Goal: Task Accomplishment & Management: Manage account settings

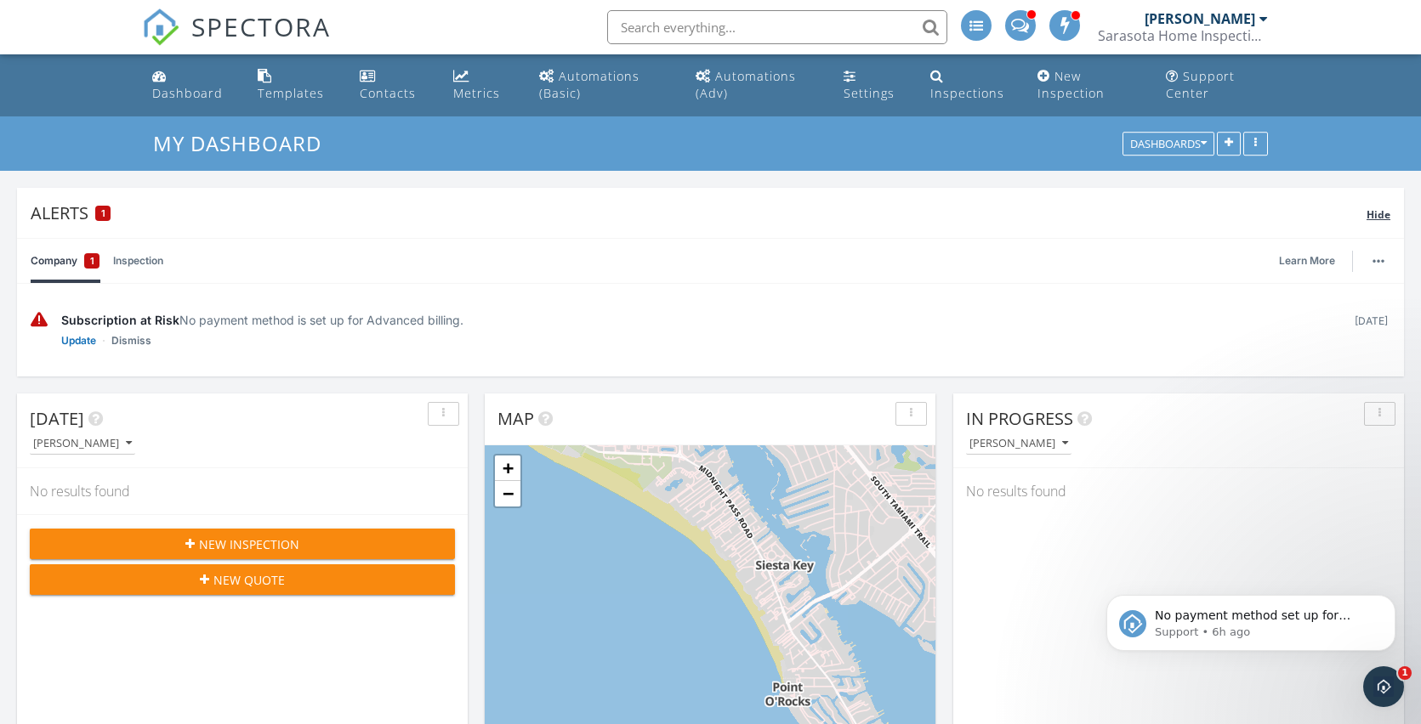
click at [108, 216] on div "1" at bounding box center [102, 213] width 15 height 15
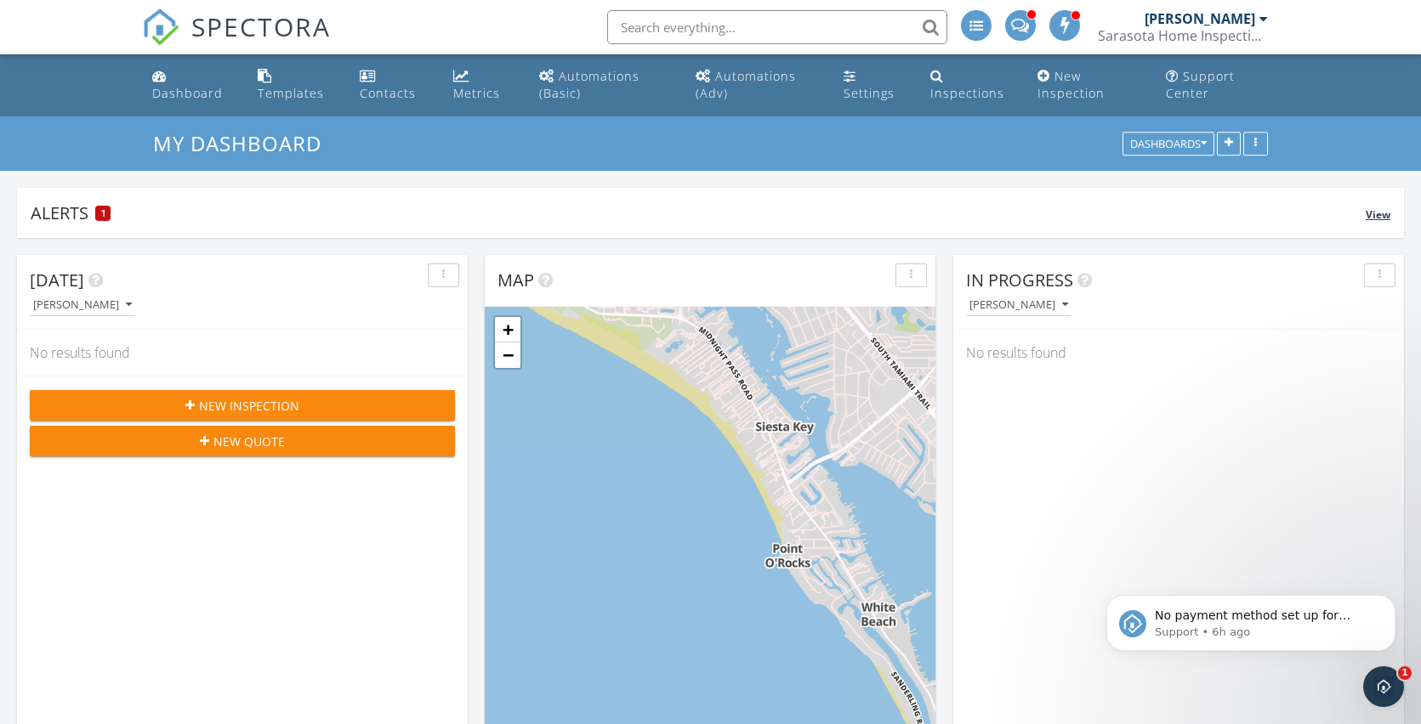
click at [105, 214] on div "1" at bounding box center [102, 213] width 15 height 15
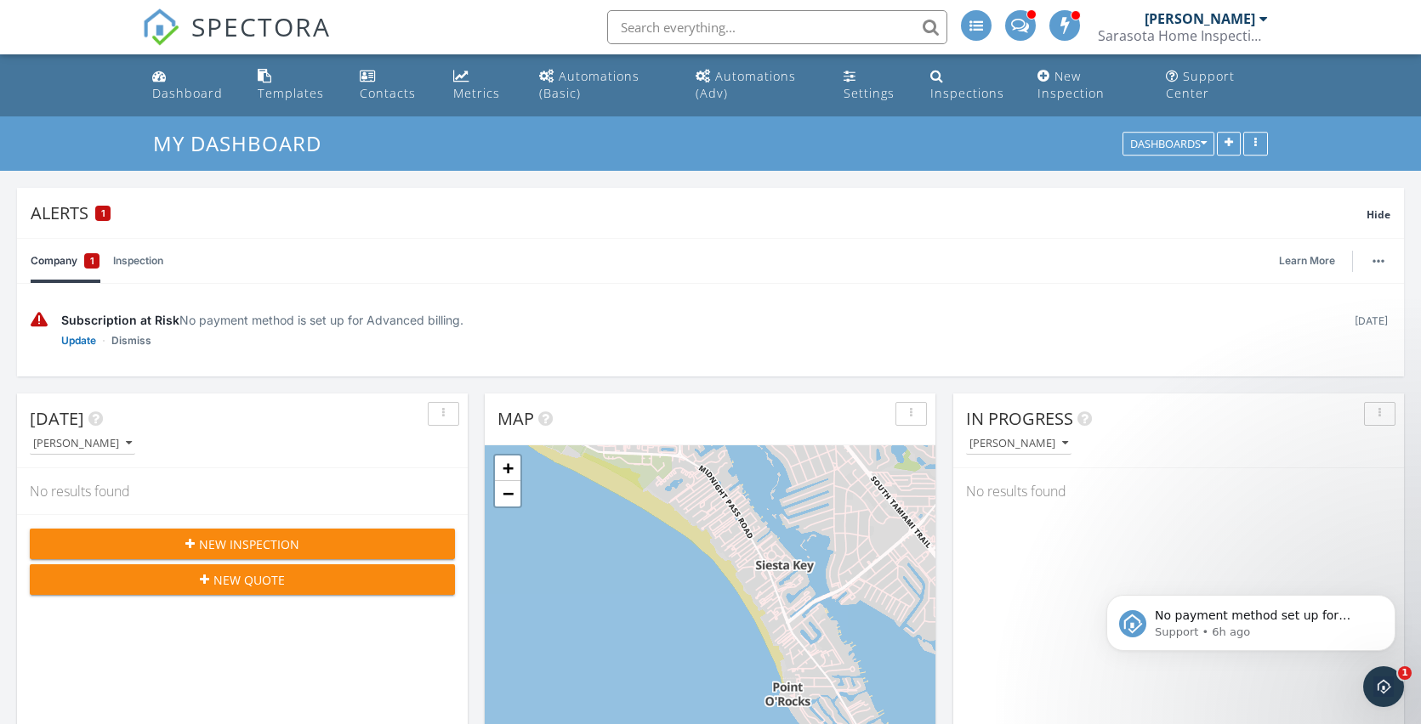
click at [91, 260] on span "1" at bounding box center [92, 261] width 4 height 17
click at [79, 342] on link "Update" at bounding box center [78, 340] width 35 height 17
click at [1384, 684] on icon "Open Intercom Messenger" at bounding box center [1381, 685] width 28 height 28
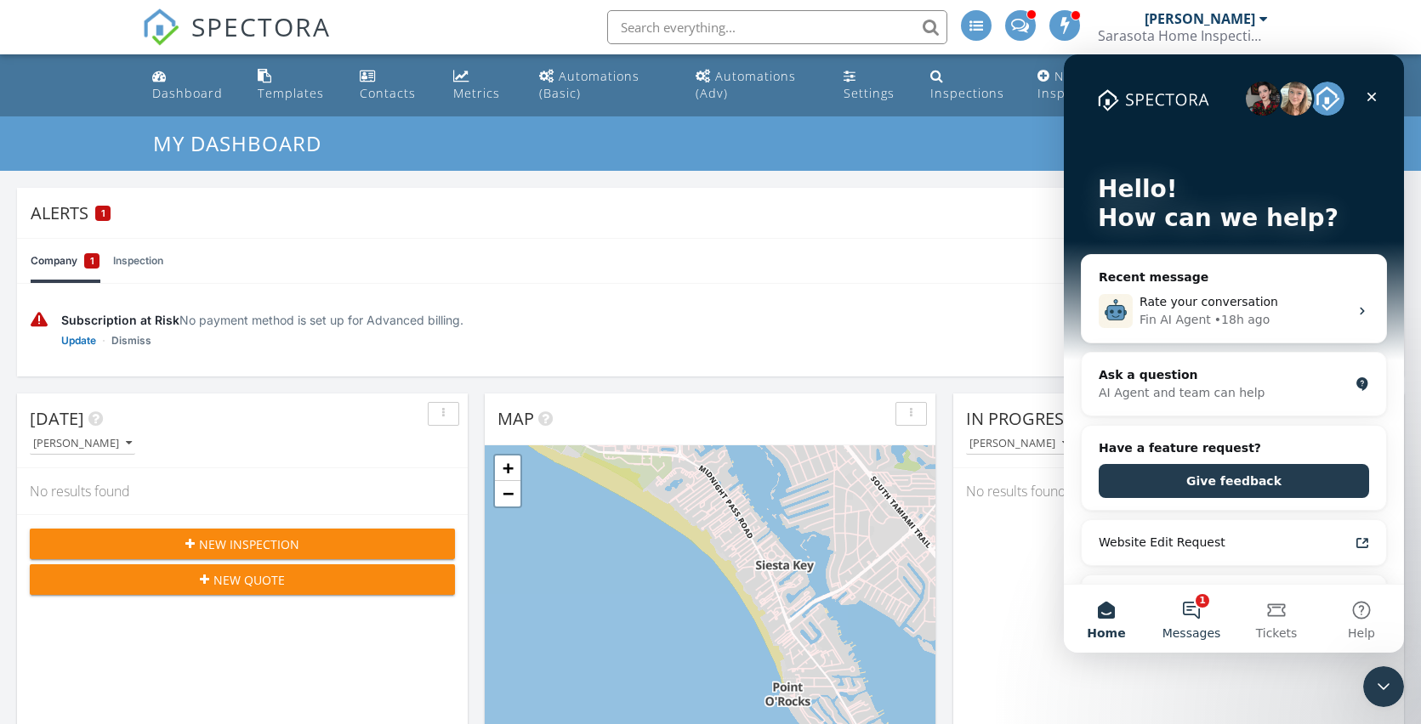
click at [1194, 615] on button "1 Messages" at bounding box center [1191, 619] width 85 height 68
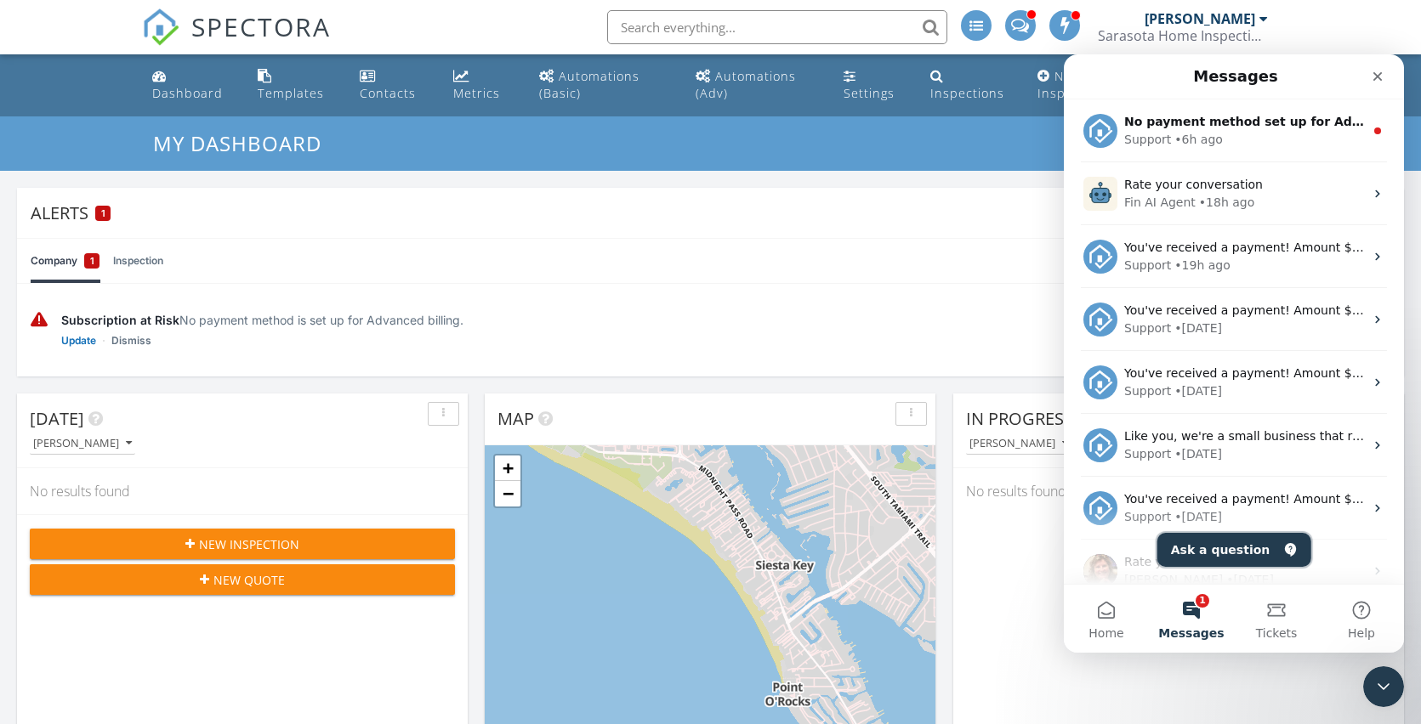
click at [1204, 552] on button "Ask a question" at bounding box center [1234, 550] width 154 height 34
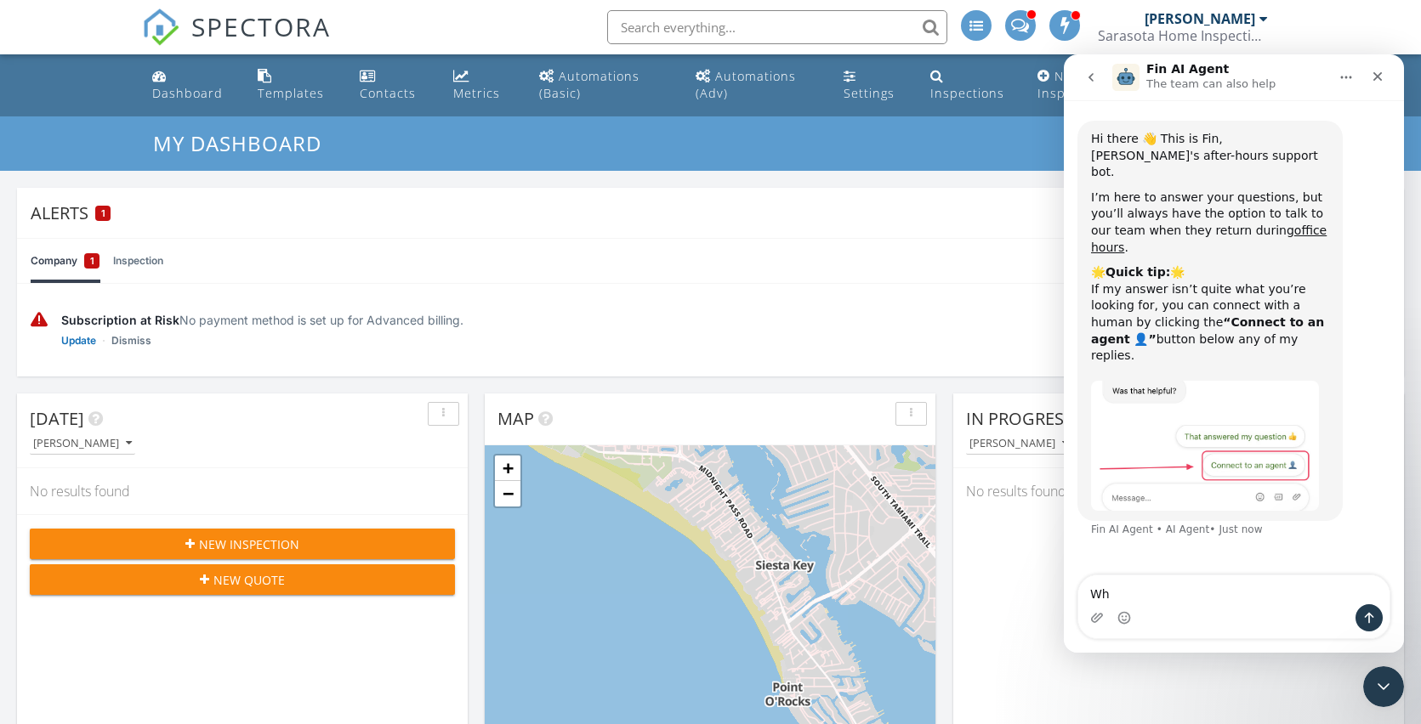
type textarea "W"
click at [1378, 77] on icon "Close" at bounding box center [1377, 76] width 9 height 9
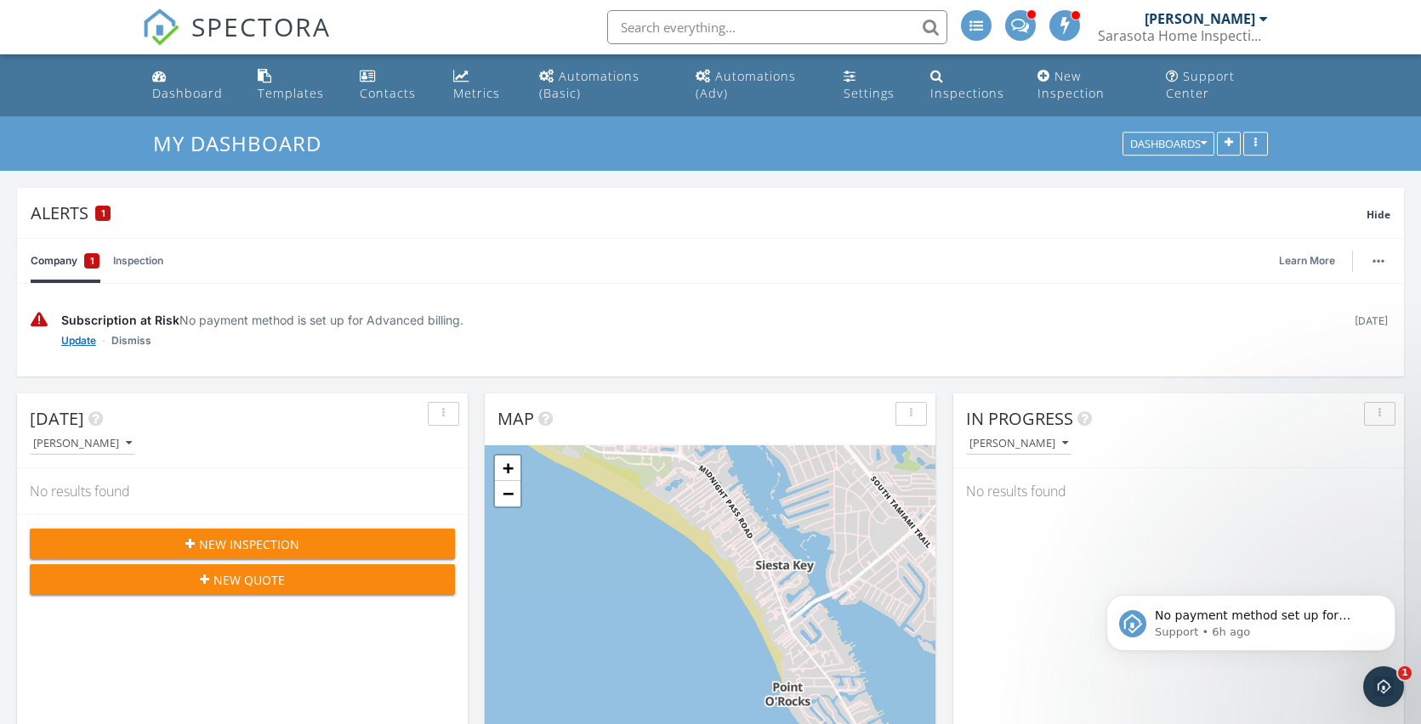
click at [66, 344] on link "Update" at bounding box center [78, 340] width 35 height 17
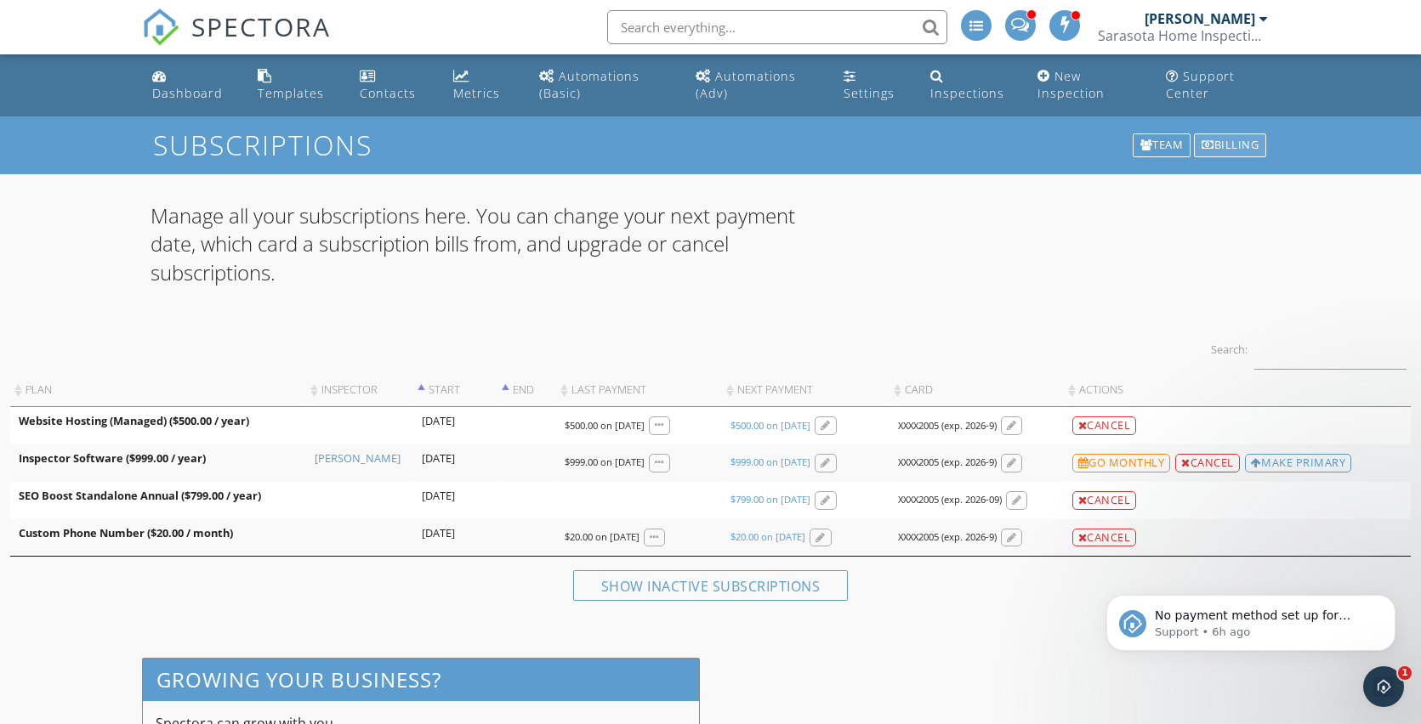
click at [1236, 143] on div "Billing" at bounding box center [1230, 146] width 72 height 24
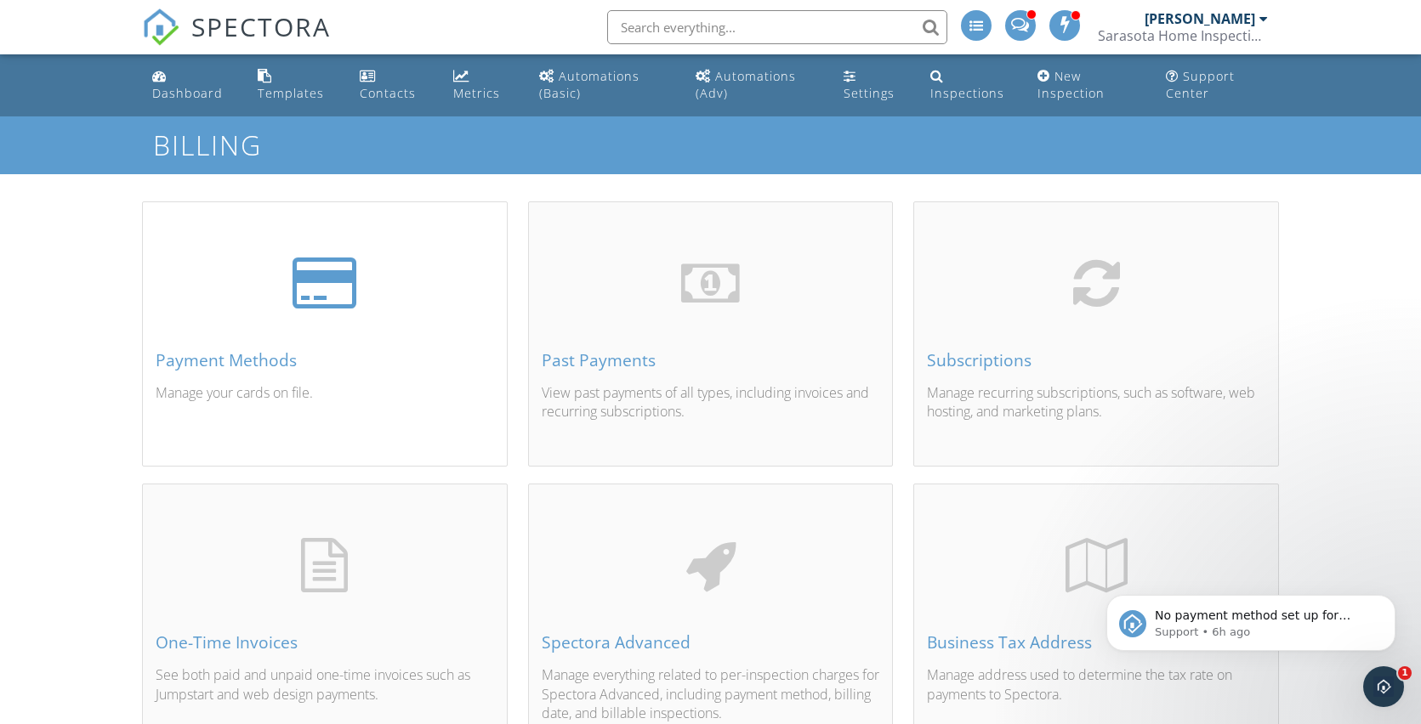
click at [320, 297] on div at bounding box center [325, 283] width 65 height 60
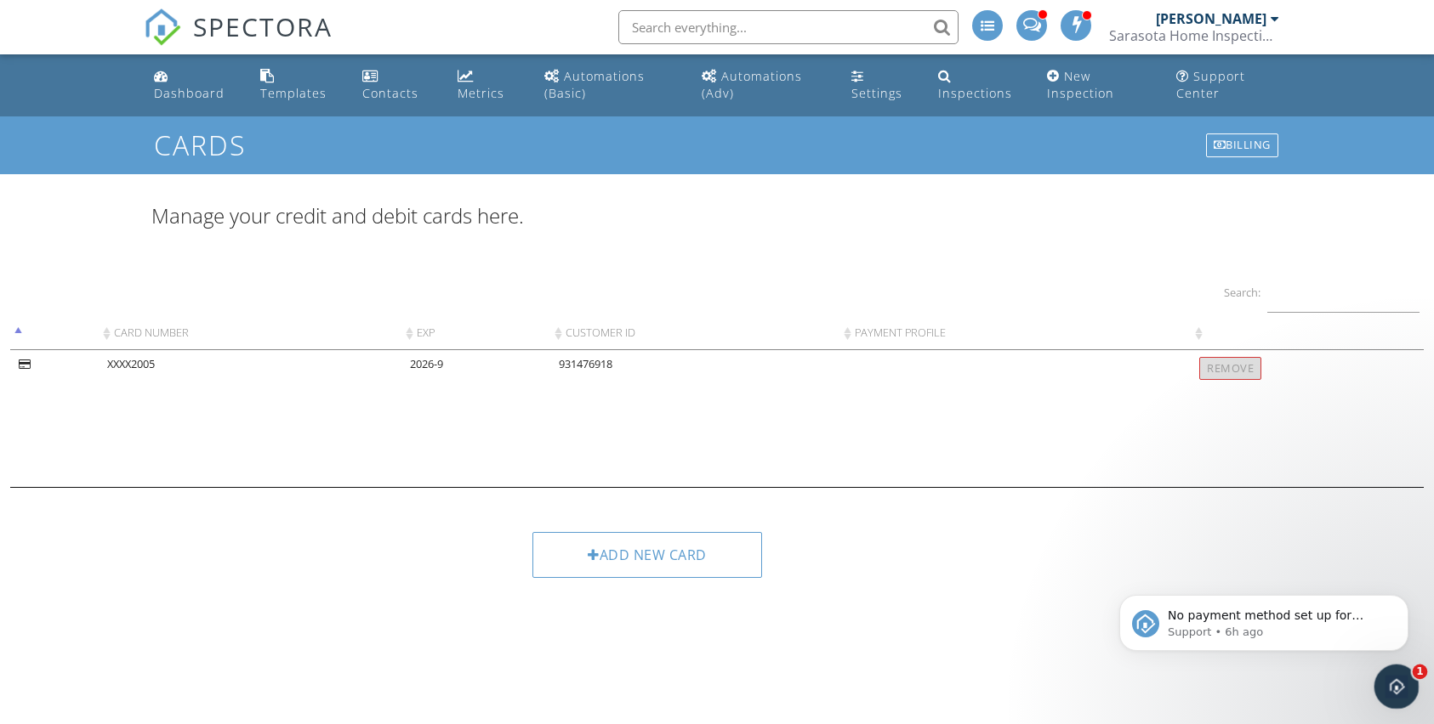
click at [1398, 675] on div "Open Intercom Messenger" at bounding box center [1394, 684] width 56 height 56
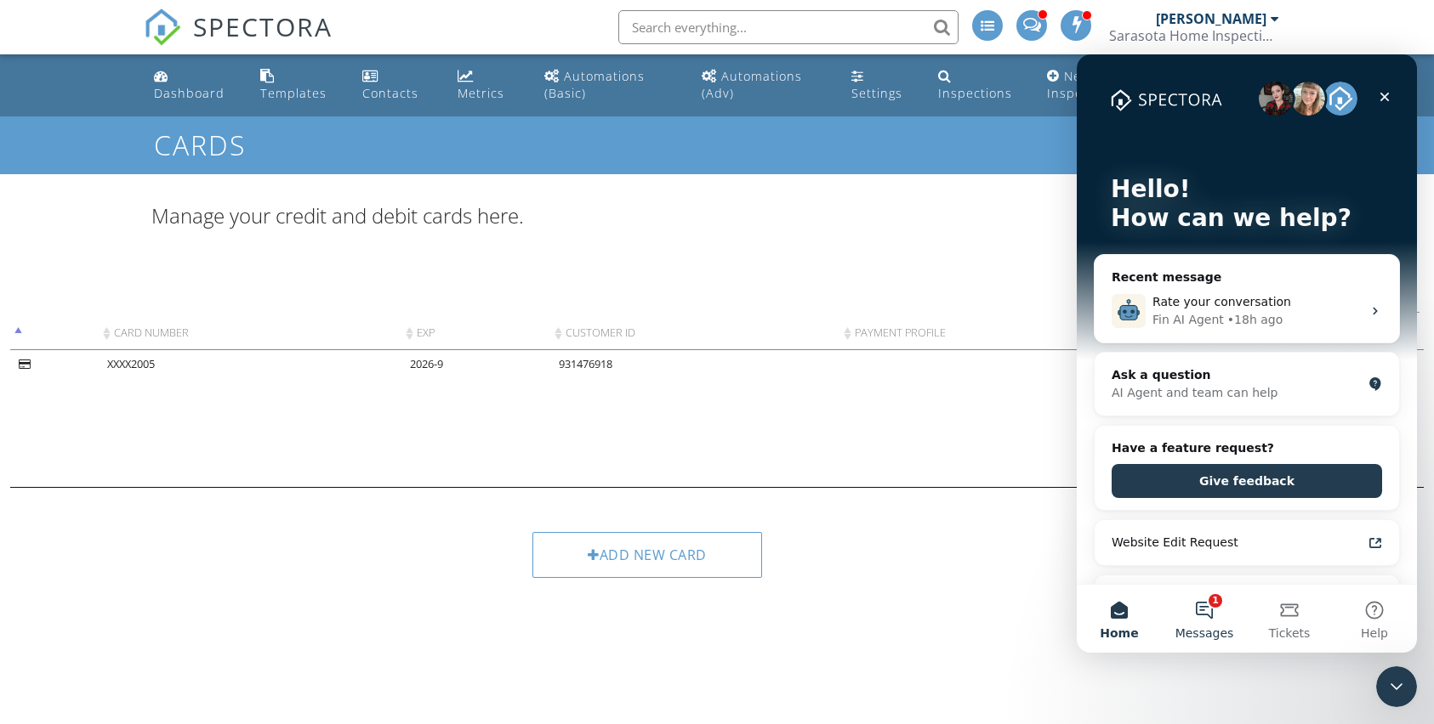
click at [1206, 614] on button "1 Messages" at bounding box center [1204, 619] width 85 height 68
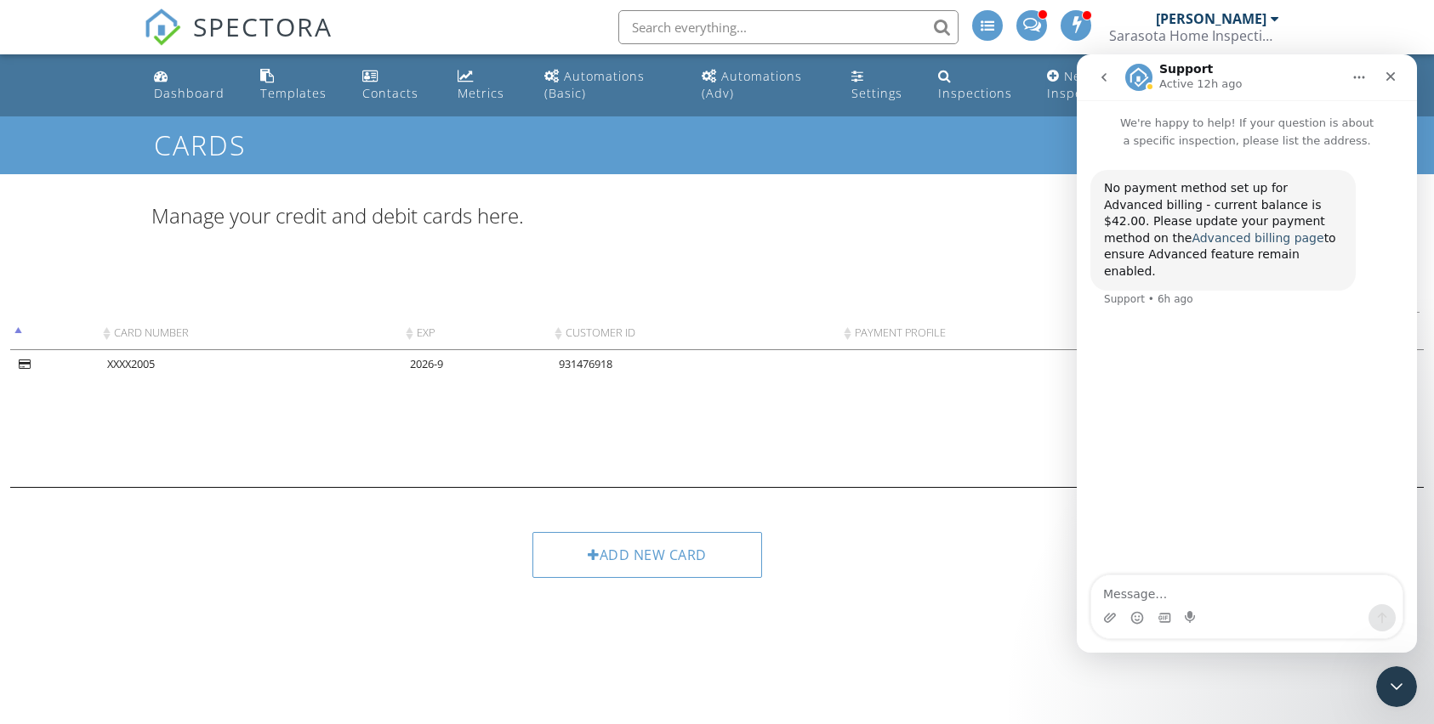
click at [1191, 238] on link "Advanced billing page" at bounding box center [1257, 238] width 132 height 14
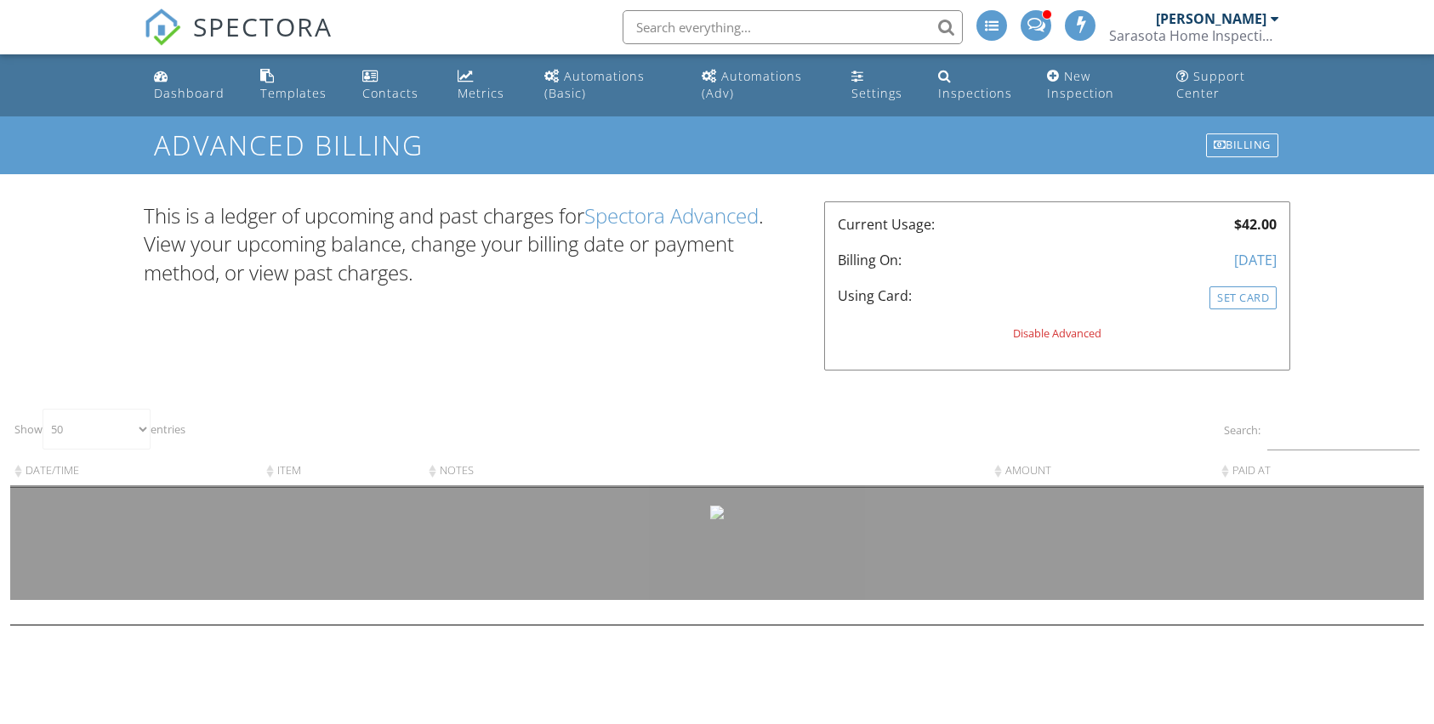
select select "50"
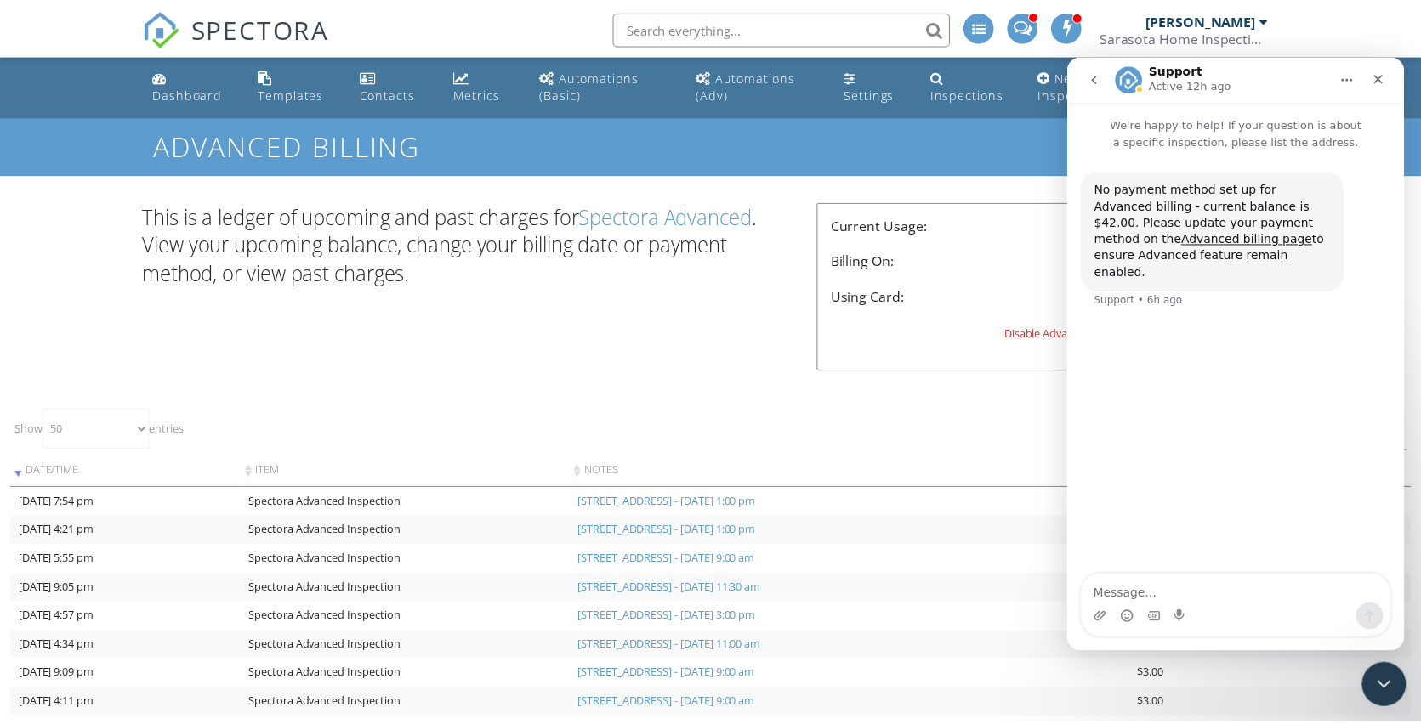
drag, startPoint x: 1387, startPoint y: 689, endPoint x: 2764, endPoint y: 1356, distance: 1530.0
click at [1389, 691] on icon "Close Intercom Messenger" at bounding box center [1382, 682] width 20 height 20
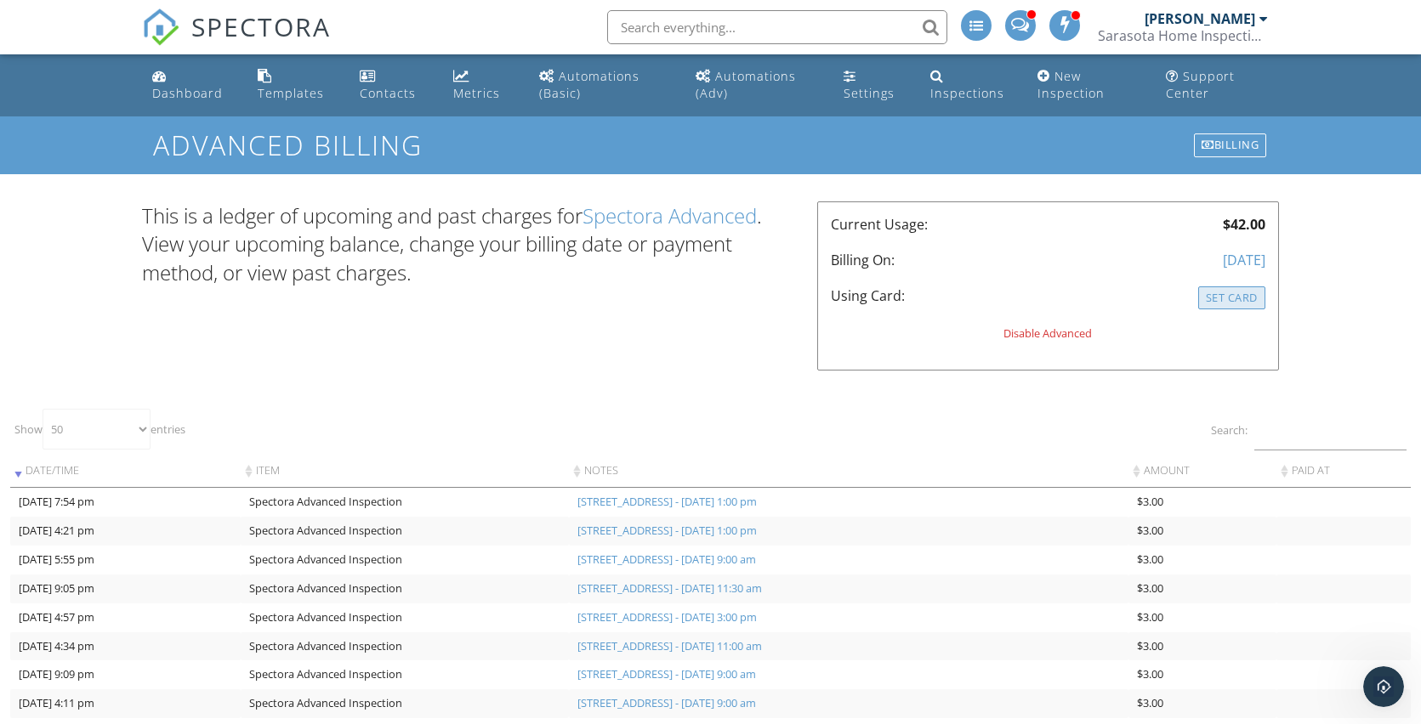
click at [1227, 299] on div "Set Card" at bounding box center [1231, 298] width 67 height 23
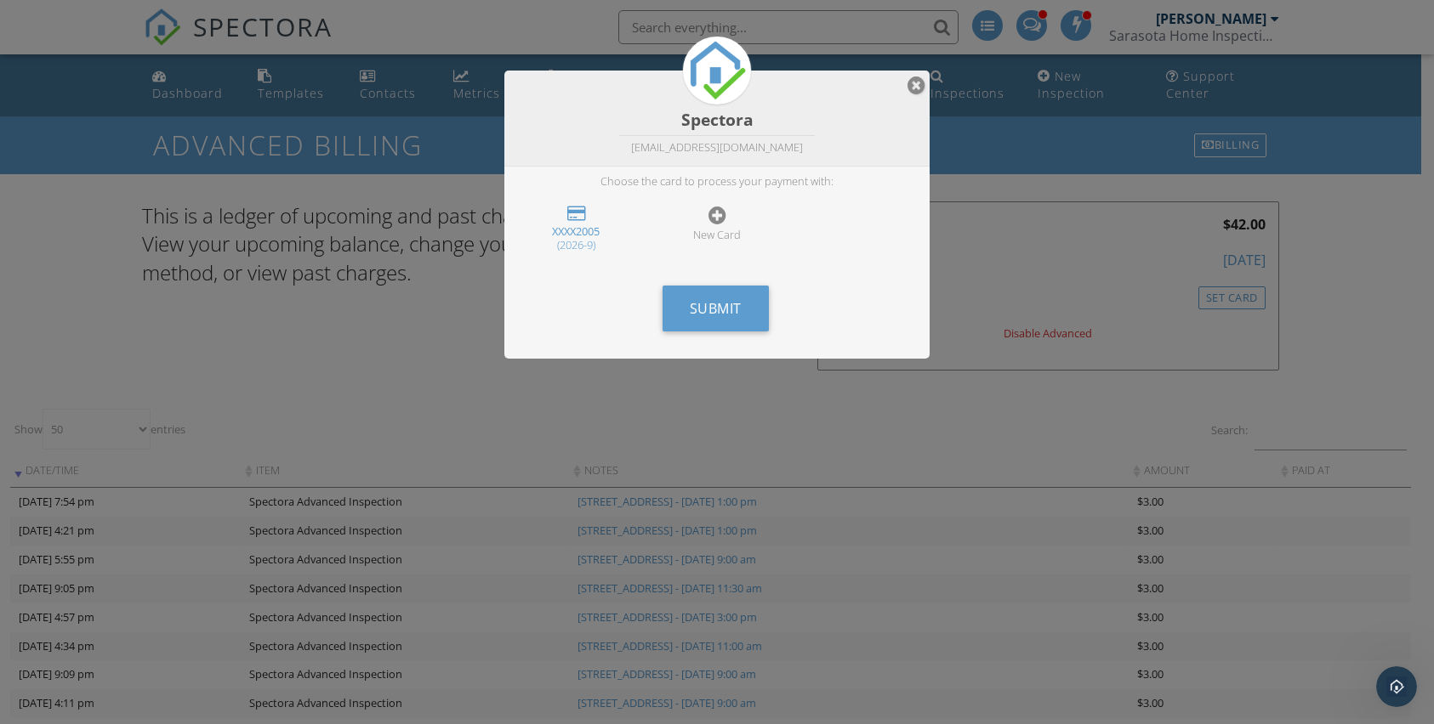
click at [581, 229] on div "XXXX2005" at bounding box center [575, 231] width 107 height 14
click at [577, 228] on div "XXXX2005" at bounding box center [575, 231] width 107 height 14
click at [718, 304] on span "Submit" at bounding box center [716, 308] width 52 height 19
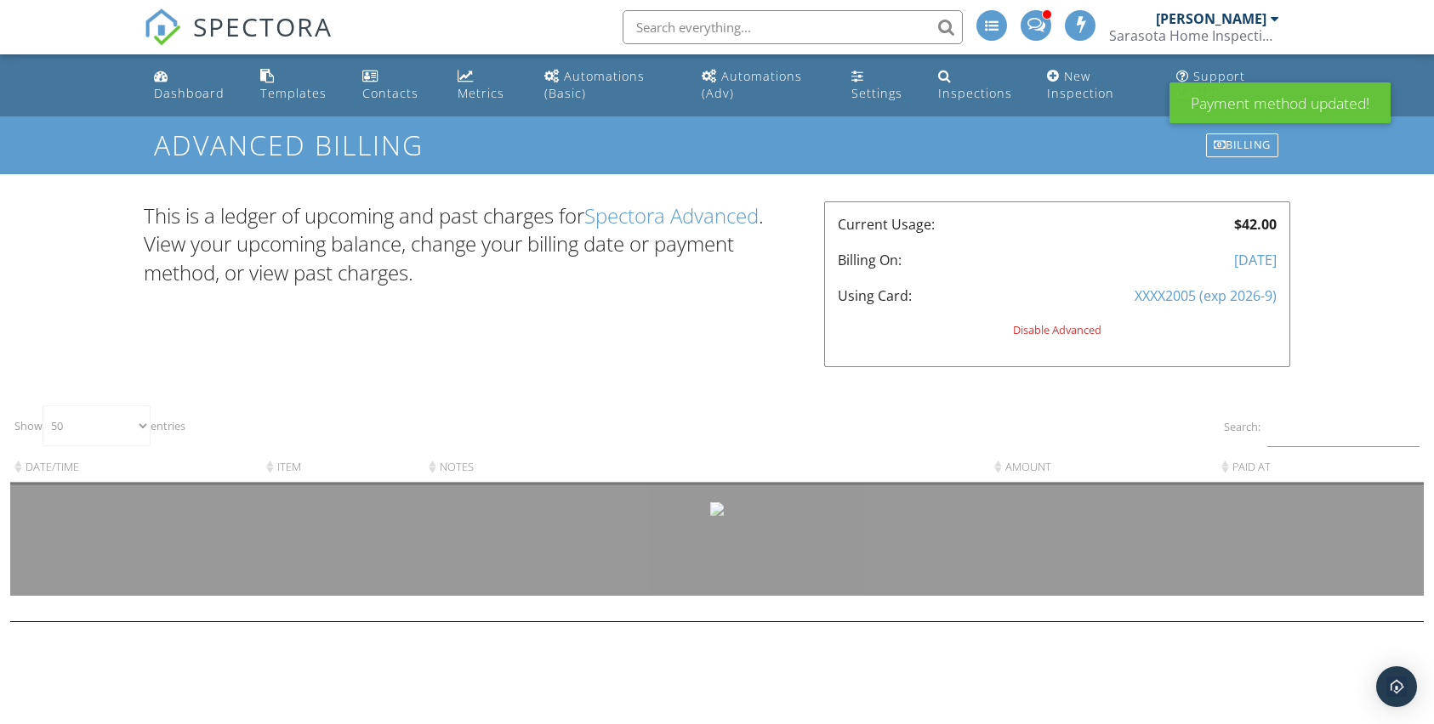
select select "50"
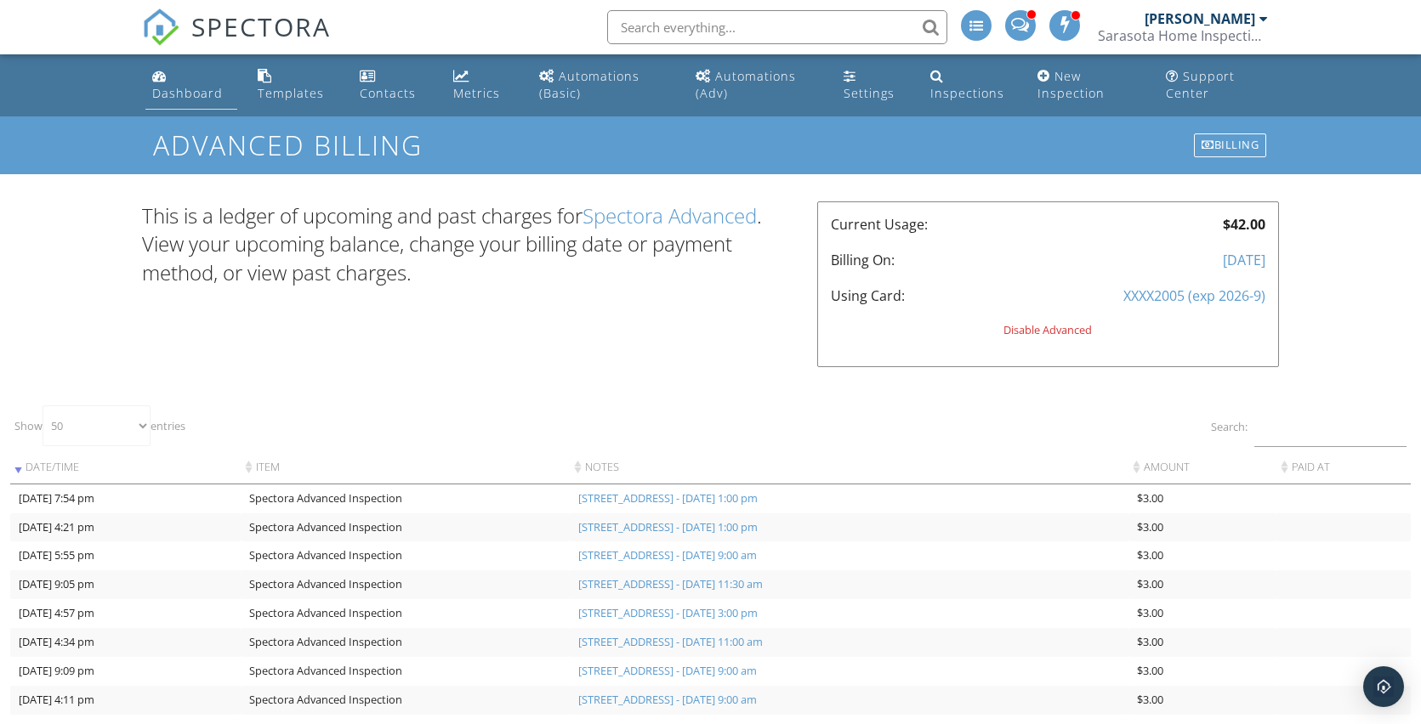
click at [196, 95] on div "Dashboard" at bounding box center [187, 93] width 71 height 16
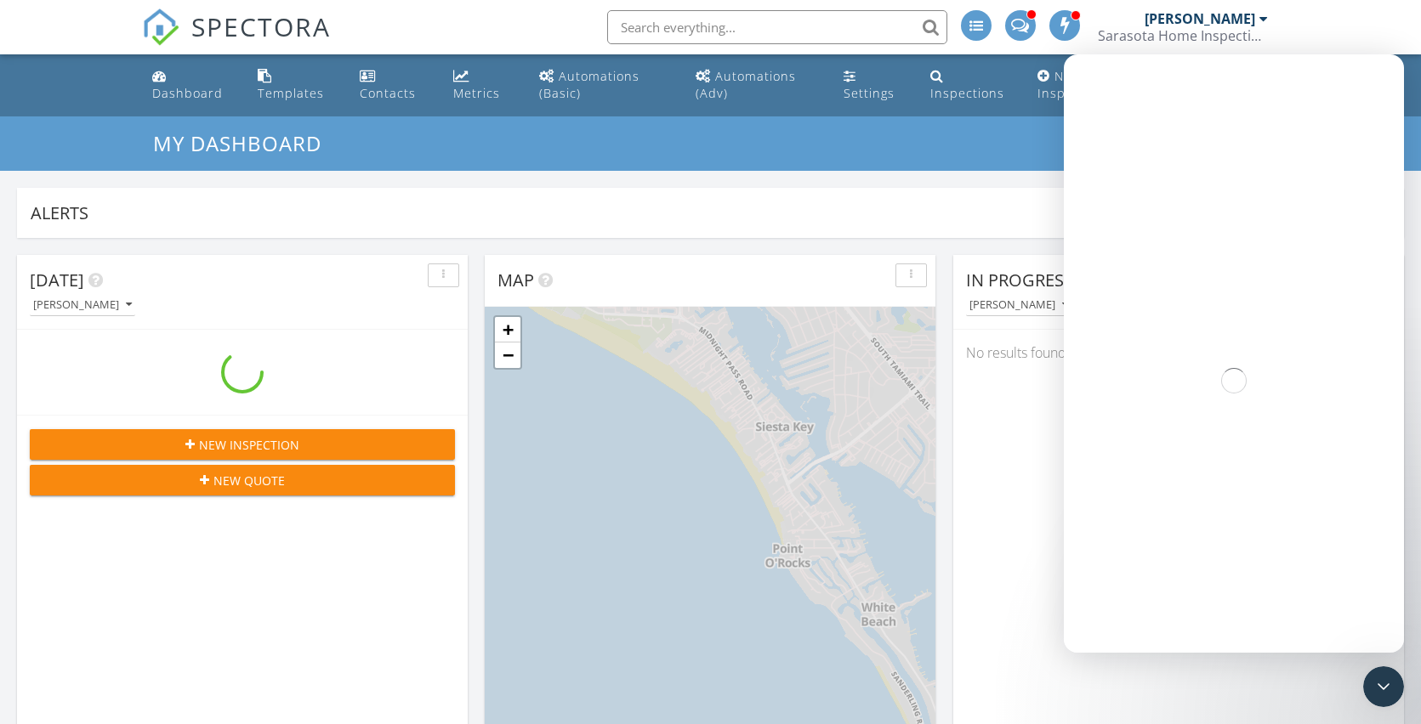
scroll to position [1574, 1447]
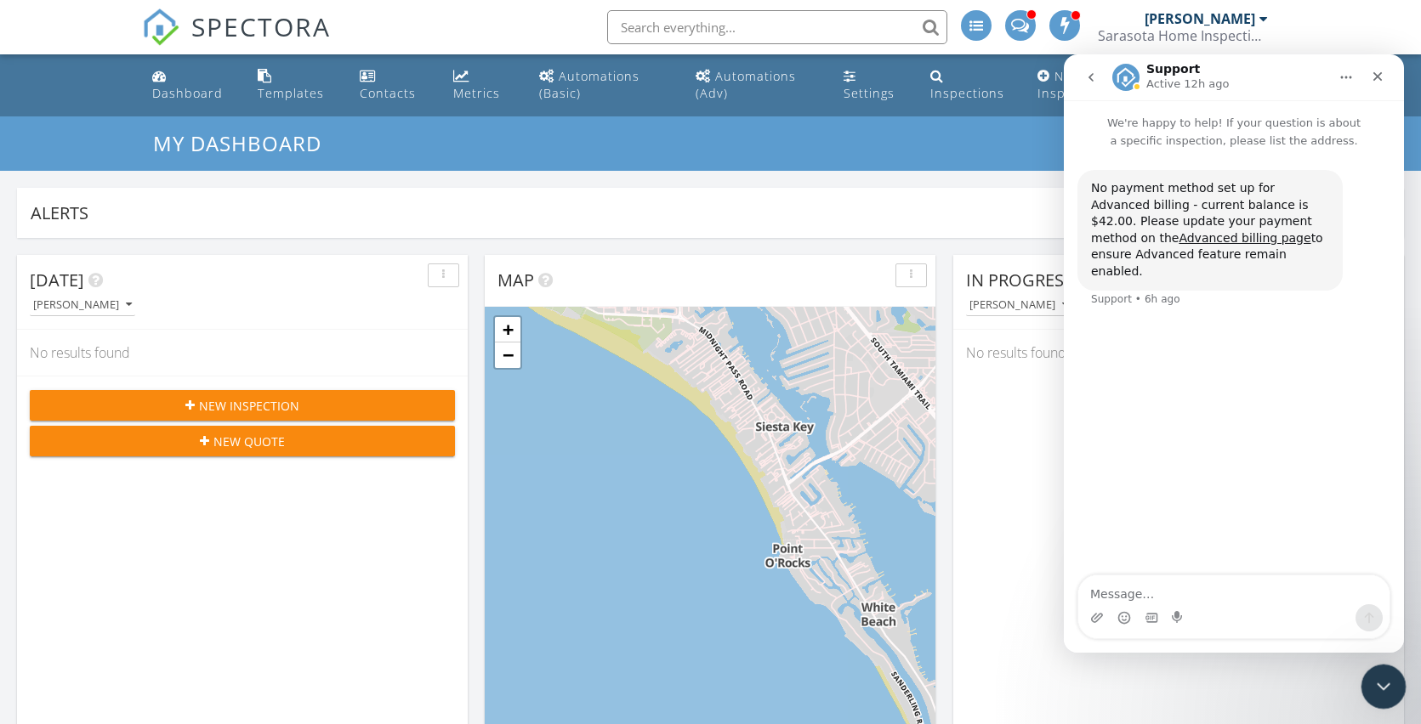
click at [1374, 690] on icon "Close Intercom Messenger" at bounding box center [1381, 684] width 20 height 20
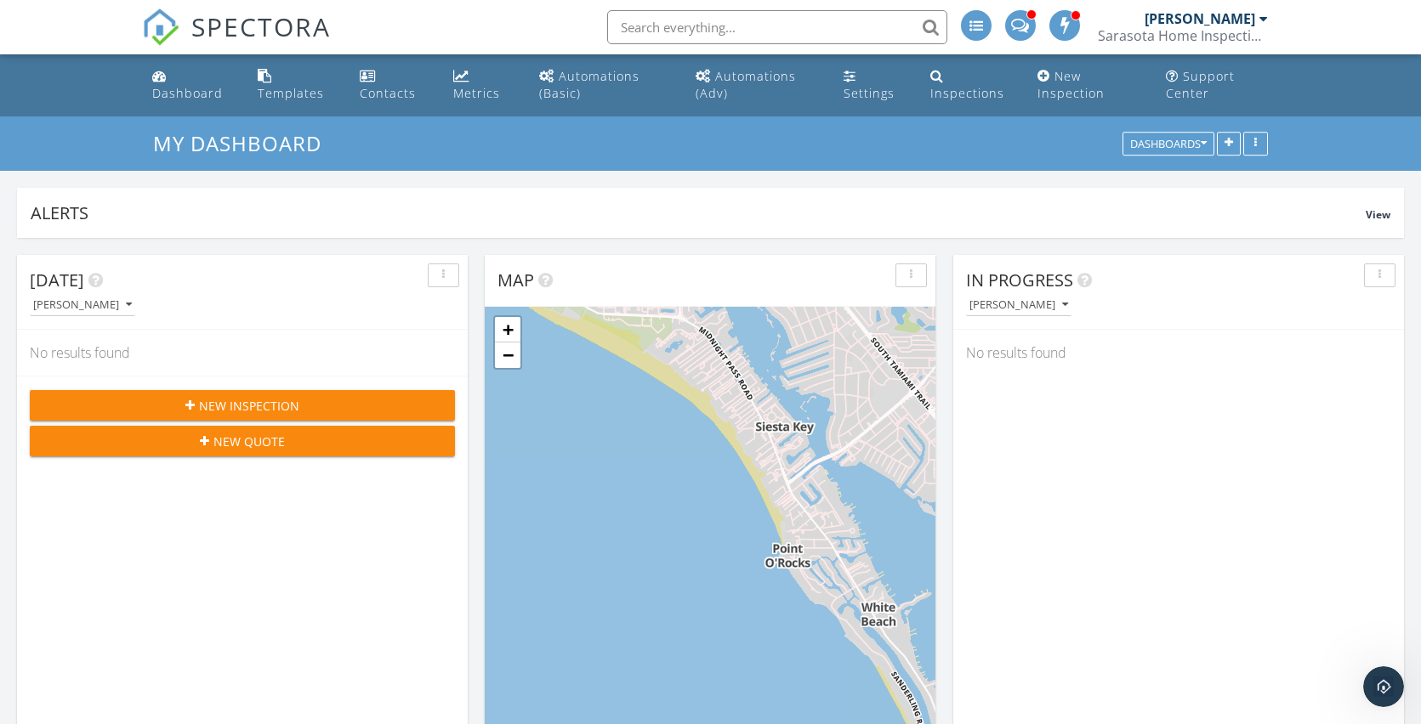
scroll to position [1087, 0]
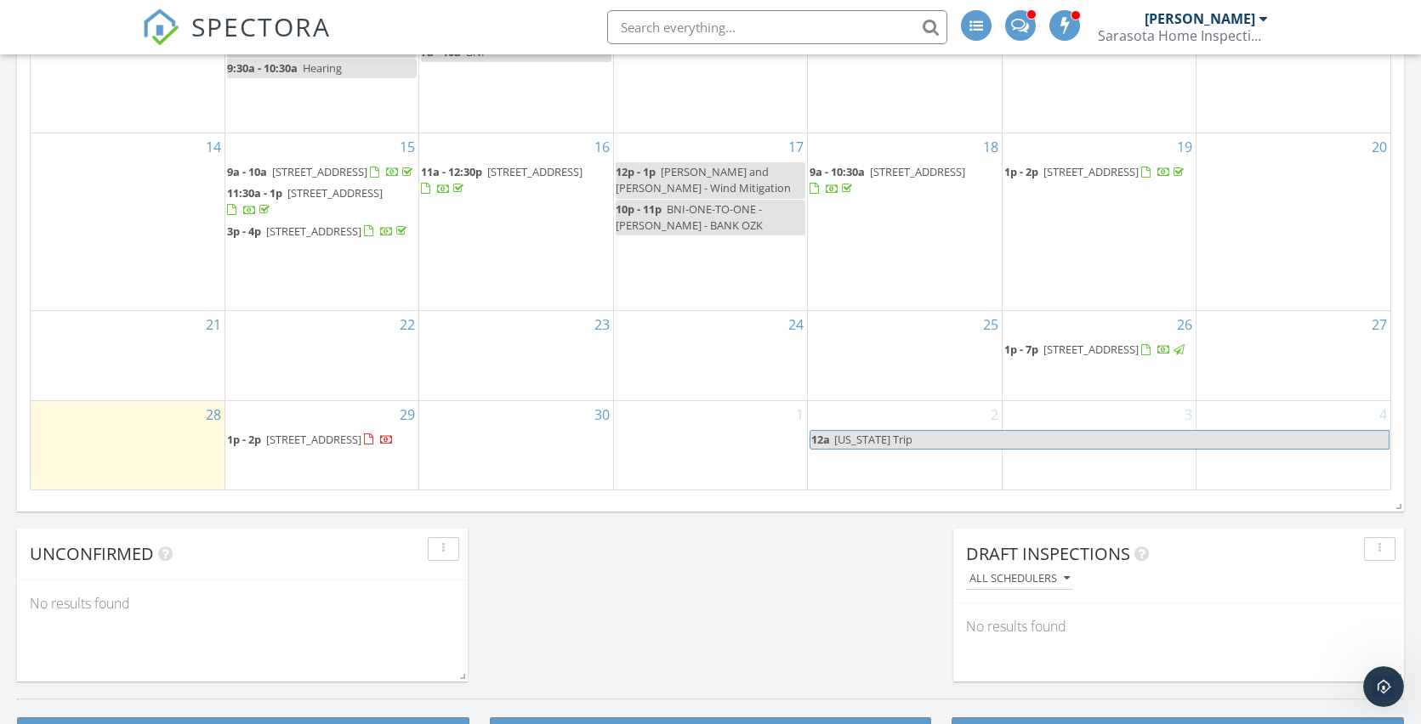
click at [1097, 342] on span "5051 Greenway Dr, North Port 34287" at bounding box center [1090, 349] width 95 height 15
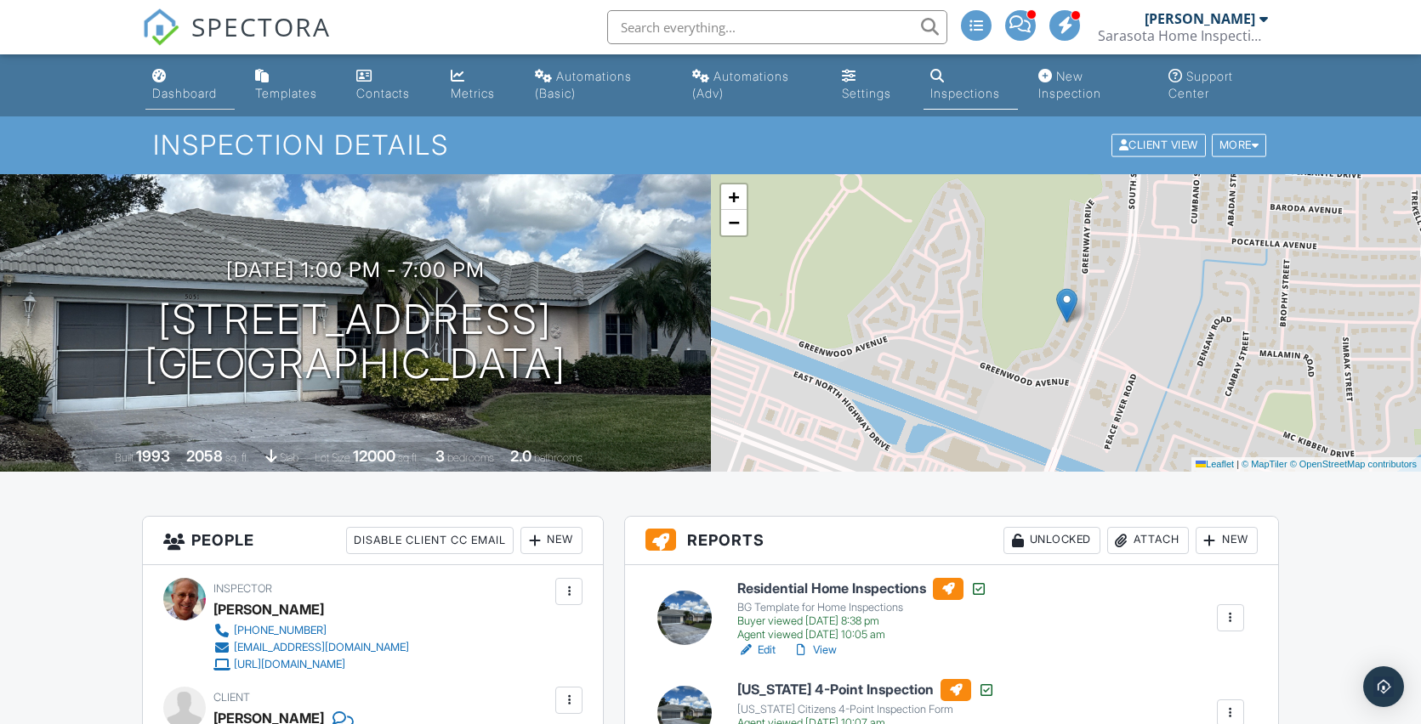
click at [190, 99] on div "Dashboard" at bounding box center [184, 93] width 65 height 14
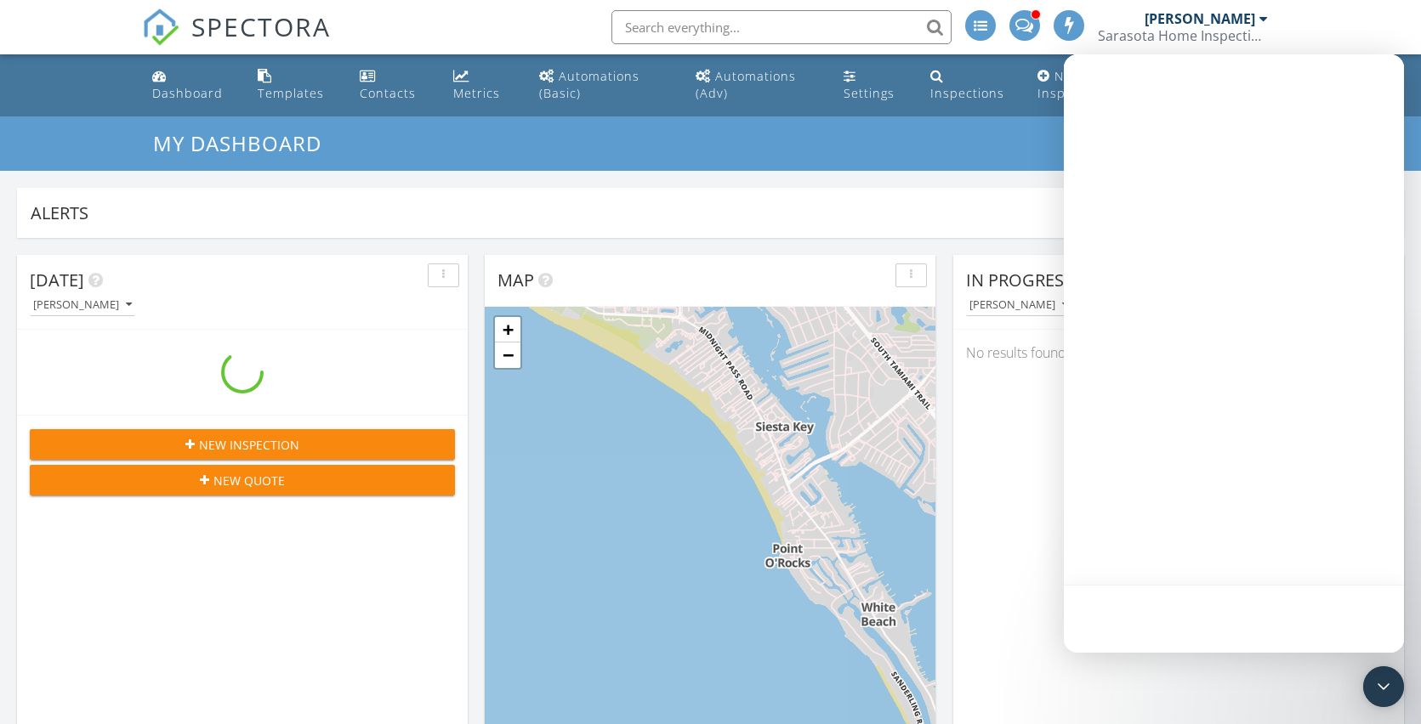
scroll to position [1574, 1447]
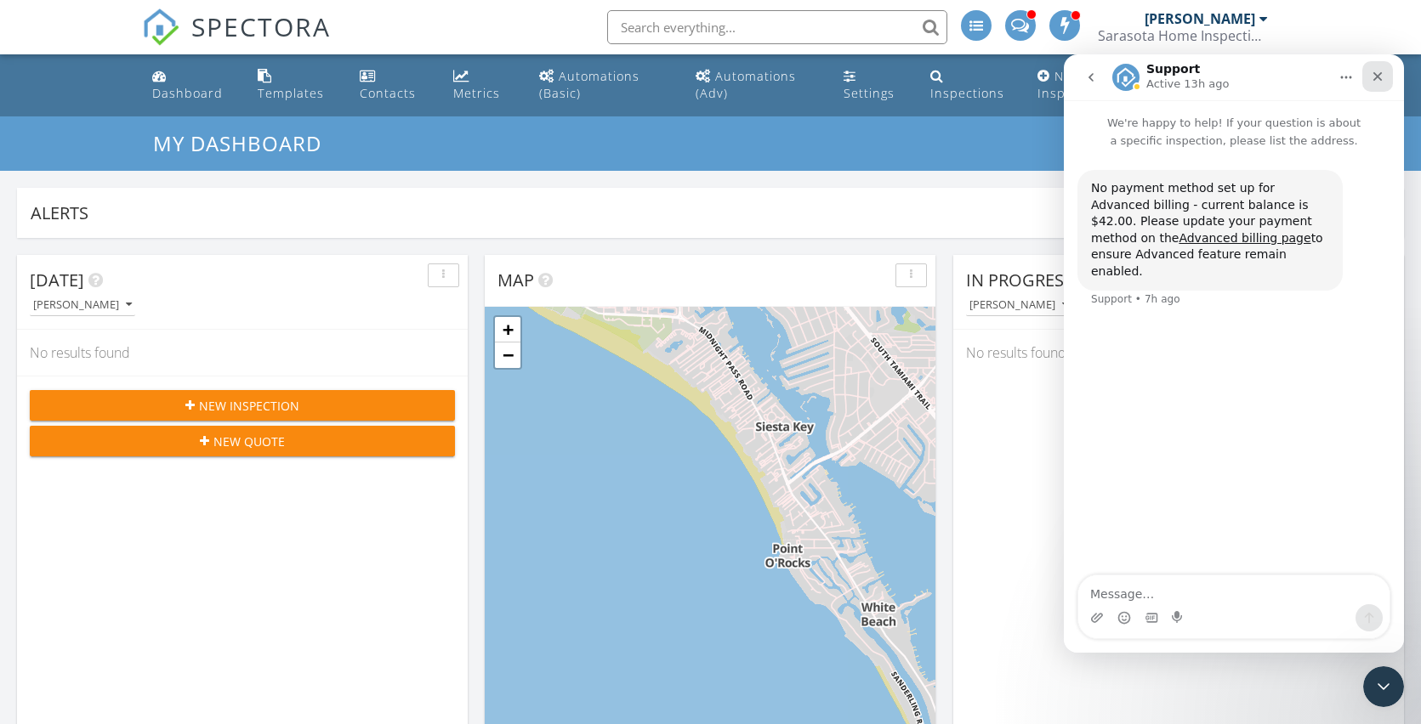
click at [1378, 82] on icon "Close" at bounding box center [1378, 77] width 14 height 14
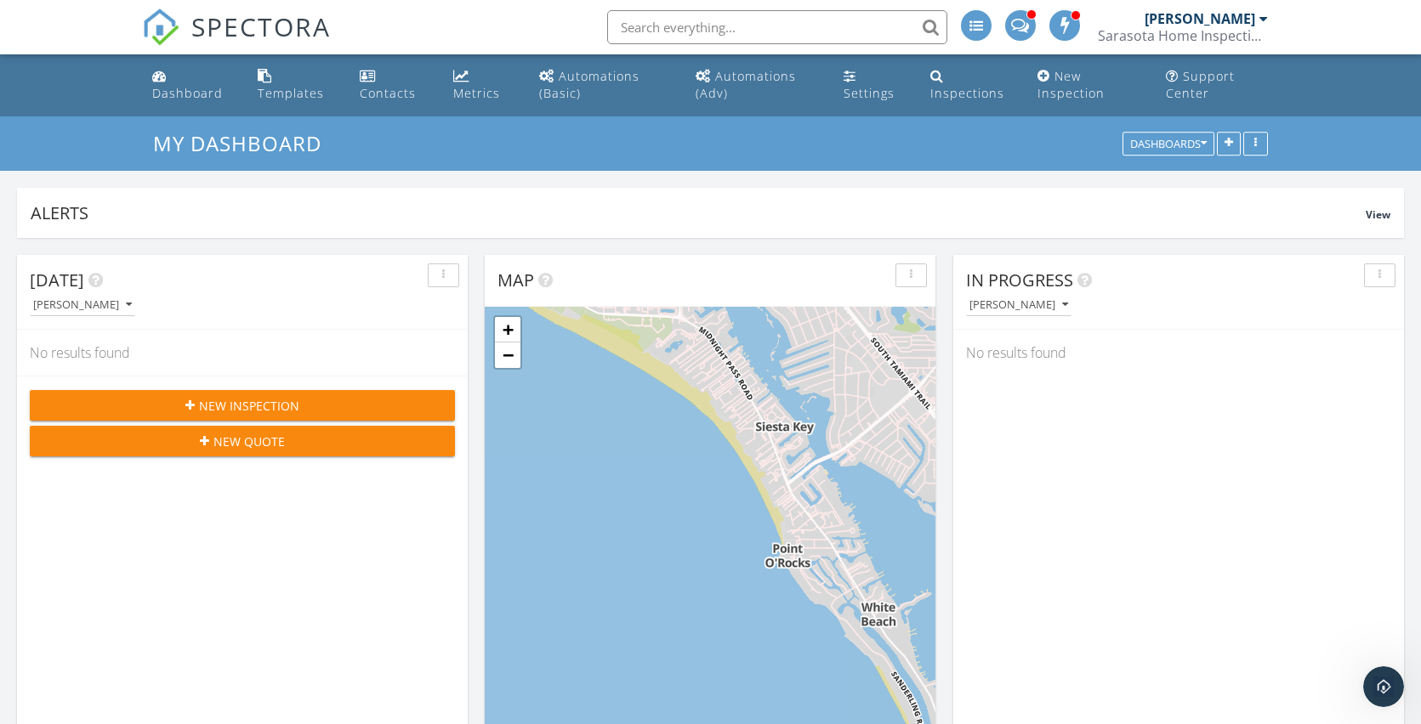
scroll to position [0, 0]
